Goal: Information Seeking & Learning: Check status

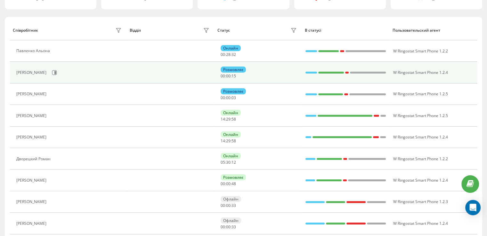
click at [67, 67] on div "[PERSON_NAME]" at bounding box center [69, 72] width 107 height 11
click at [56, 72] on icon at bounding box center [55, 72] width 2 height 3
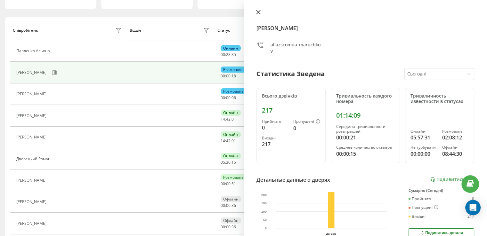
click at [258, 12] on icon at bounding box center [258, 12] width 4 height 4
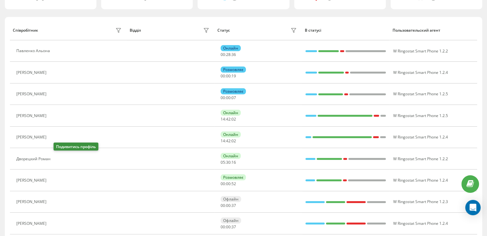
click at [59, 158] on icon at bounding box center [59, 159] width 2 height 3
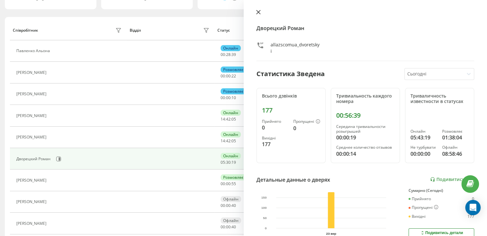
click at [257, 12] on icon at bounding box center [258, 12] width 4 height 4
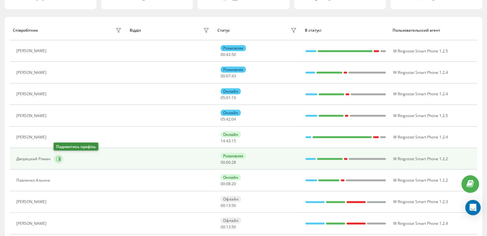
click at [58, 161] on button at bounding box center [59, 159] width 10 height 10
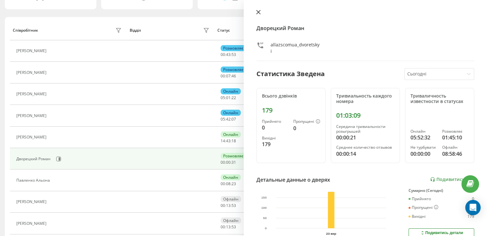
click at [258, 13] on icon at bounding box center [258, 12] width 4 height 4
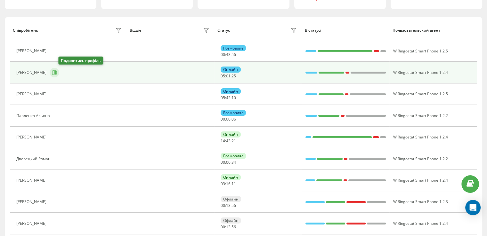
click at [57, 74] on icon at bounding box center [54, 72] width 5 height 5
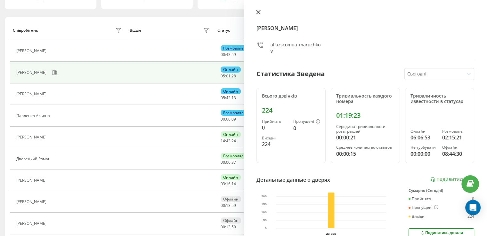
click at [257, 12] on icon at bounding box center [258, 12] width 4 height 4
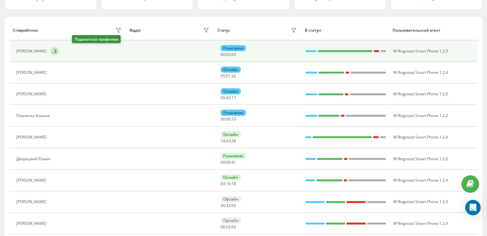
click at [59, 52] on button at bounding box center [55, 51] width 10 height 10
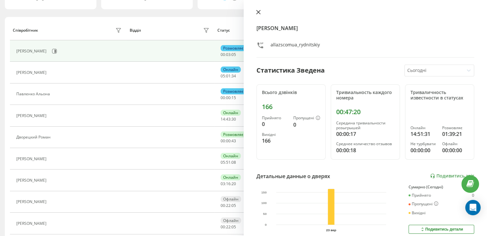
click at [258, 12] on icon at bounding box center [258, 12] width 4 height 4
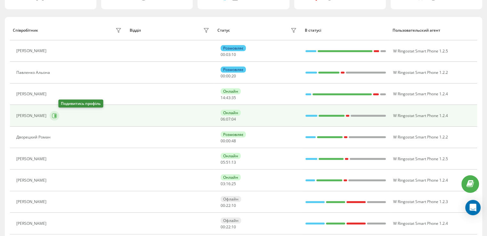
click at [57, 115] on icon at bounding box center [54, 115] width 5 height 5
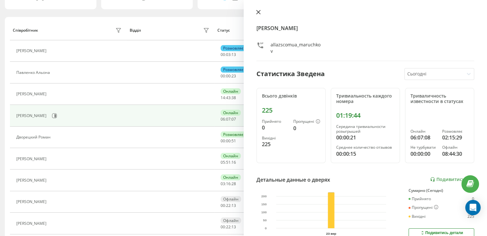
click at [259, 12] on icon at bounding box center [258, 12] width 4 height 4
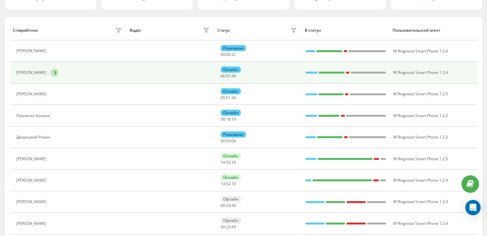
click at [57, 74] on icon at bounding box center [54, 72] width 5 height 5
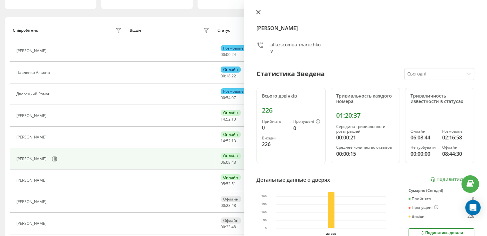
click at [260, 14] on button at bounding box center [258, 13] width 8 height 6
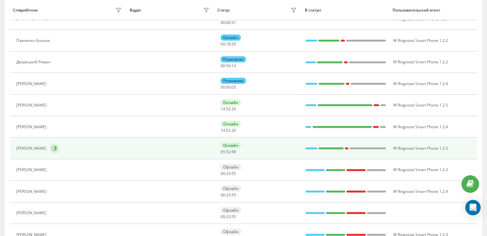
scroll to position [126, 0]
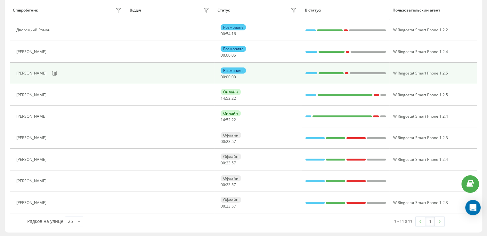
click at [61, 116] on div "[PERSON_NAME]" at bounding box center [69, 116] width 107 height 9
click at [56, 71] on button at bounding box center [55, 74] width 10 height 10
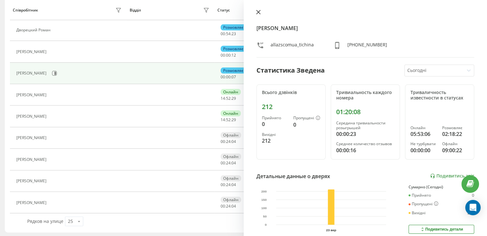
click at [256, 14] on icon at bounding box center [258, 12] width 4 height 4
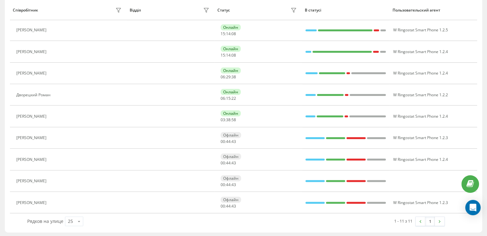
scroll to position [61, 0]
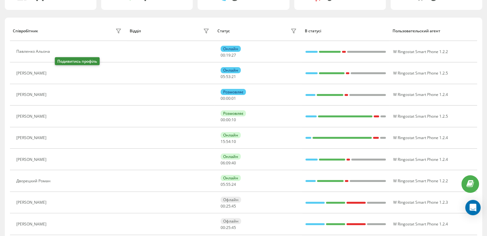
click at [56, 73] on icon at bounding box center [53, 73] width 5 height 5
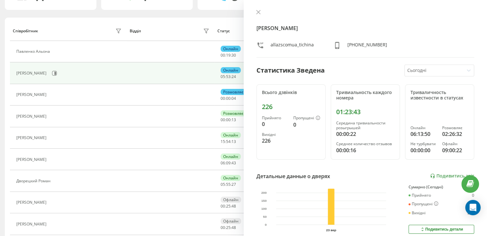
click at [255, 12] on button at bounding box center [258, 13] width 8 height 6
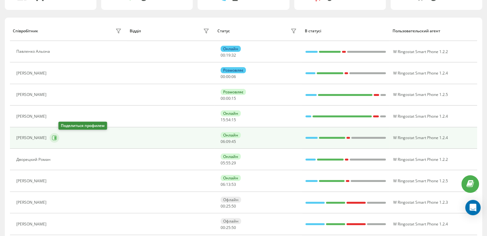
click at [57, 136] on icon at bounding box center [54, 138] width 5 height 5
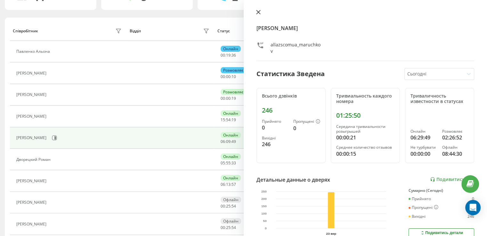
click at [261, 13] on button at bounding box center [258, 13] width 8 height 6
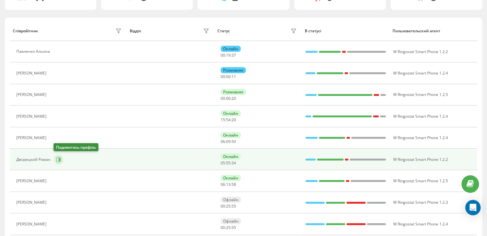
click at [58, 158] on icon at bounding box center [58, 159] width 5 height 5
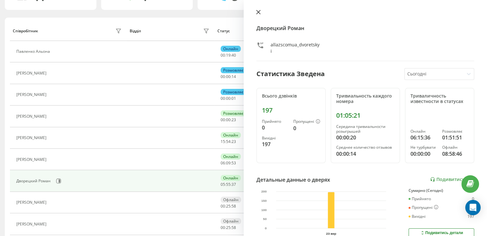
click at [256, 12] on icon at bounding box center [258, 12] width 4 height 4
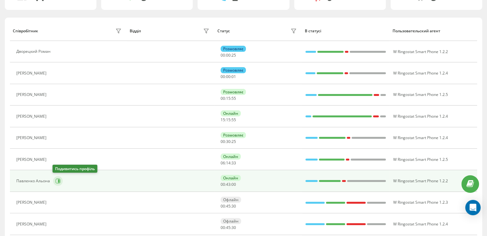
click at [57, 180] on icon at bounding box center [57, 181] width 5 height 5
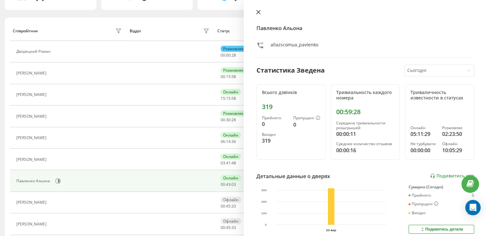
click at [258, 13] on icon at bounding box center [258, 12] width 4 height 4
